Goal: Navigation & Orientation: Find specific page/section

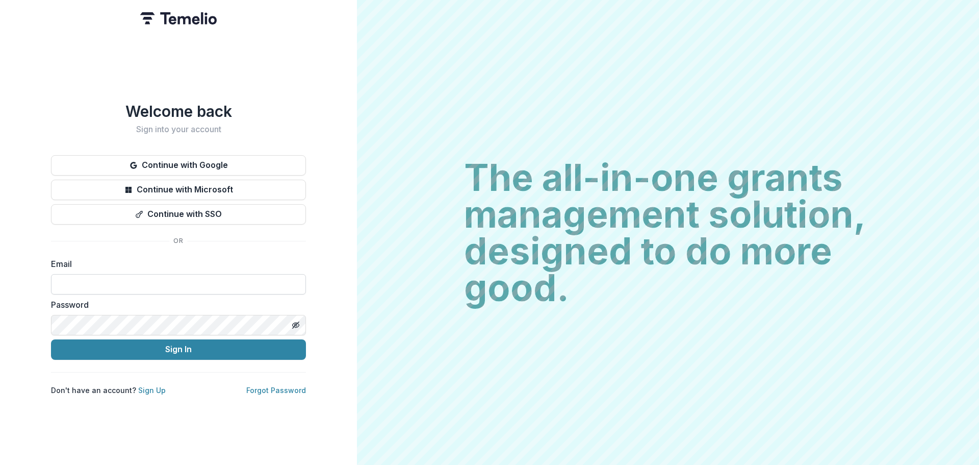
click at [88, 280] on input at bounding box center [178, 284] width 255 height 20
type input "**********"
click at [51, 339] on button "Sign In" at bounding box center [178, 349] width 255 height 20
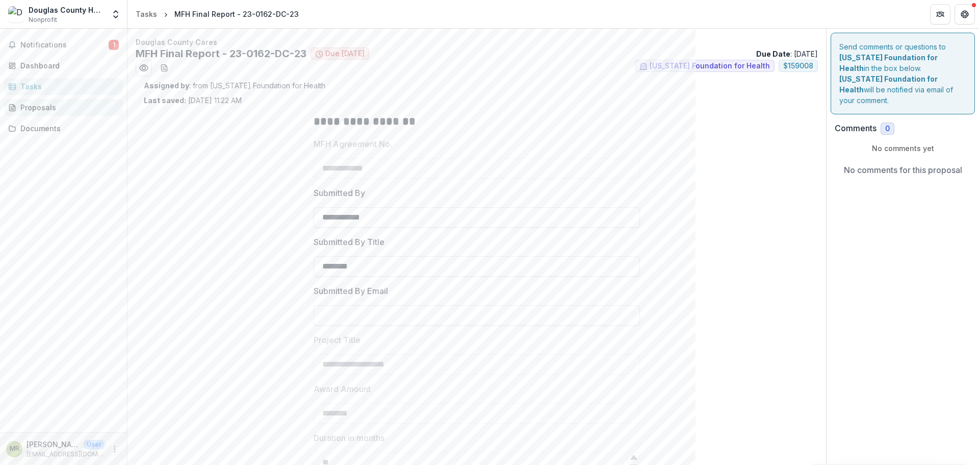
click at [39, 109] on div "Proposals" at bounding box center [67, 107] width 94 height 11
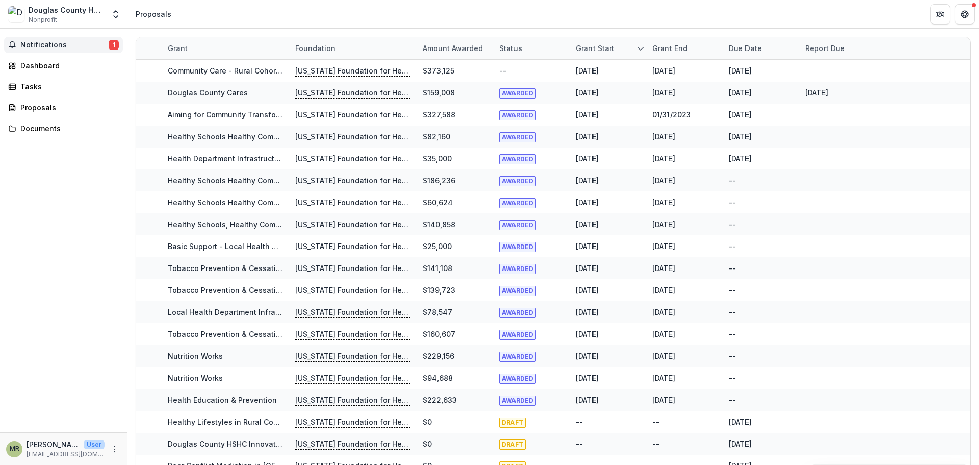
click at [36, 46] on span "Notifications" at bounding box center [64, 45] width 88 height 9
click at [70, 201] on div "Notifications 1 Unread 1 Archived U User changed the assignees of MFH Final Rep…" at bounding box center [63, 230] width 127 height 403
click at [41, 43] on span "Notifications" at bounding box center [64, 45] width 88 height 9
click at [42, 18] on span "Nonprofit" at bounding box center [43, 19] width 29 height 9
